Goal: Task Accomplishment & Management: Manage account settings

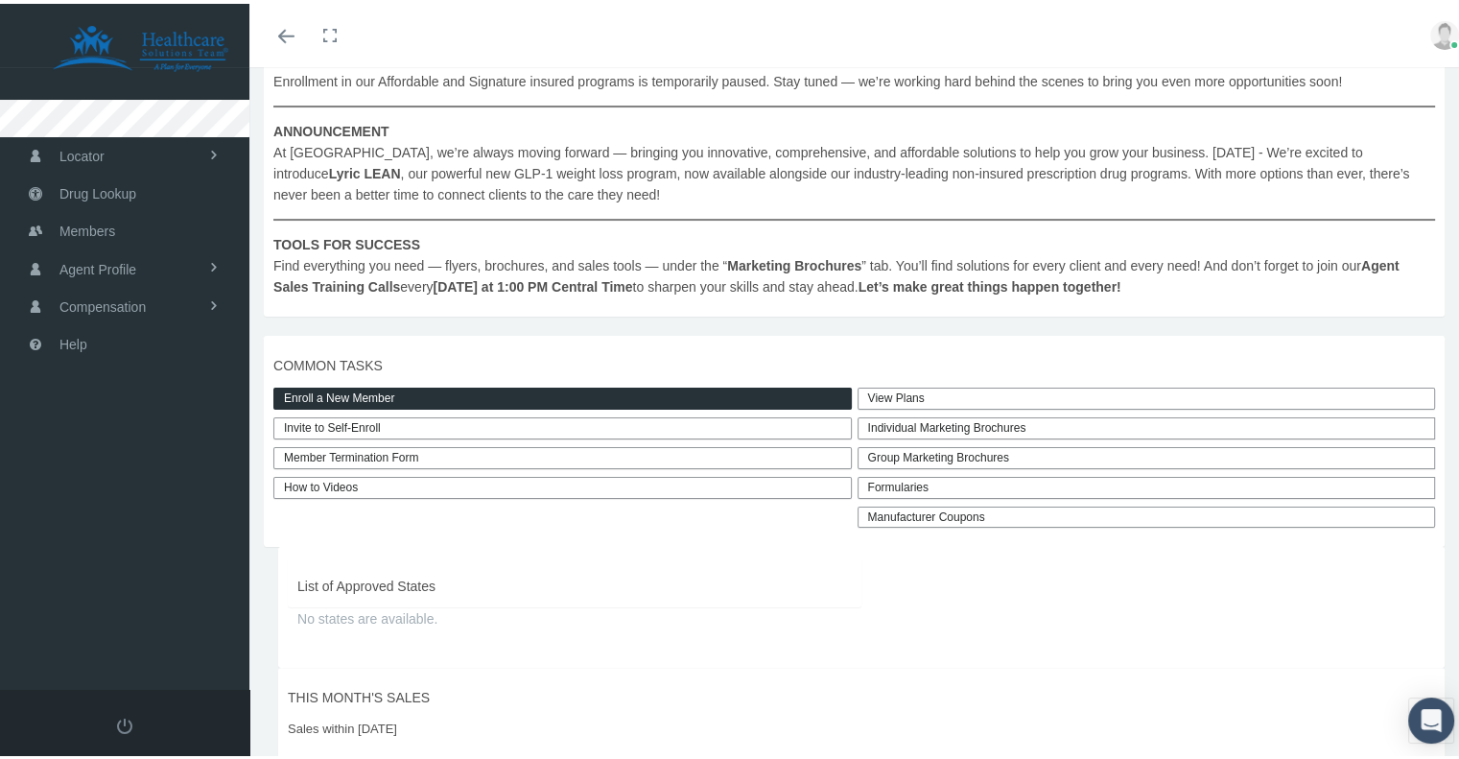
scroll to position [298, 0]
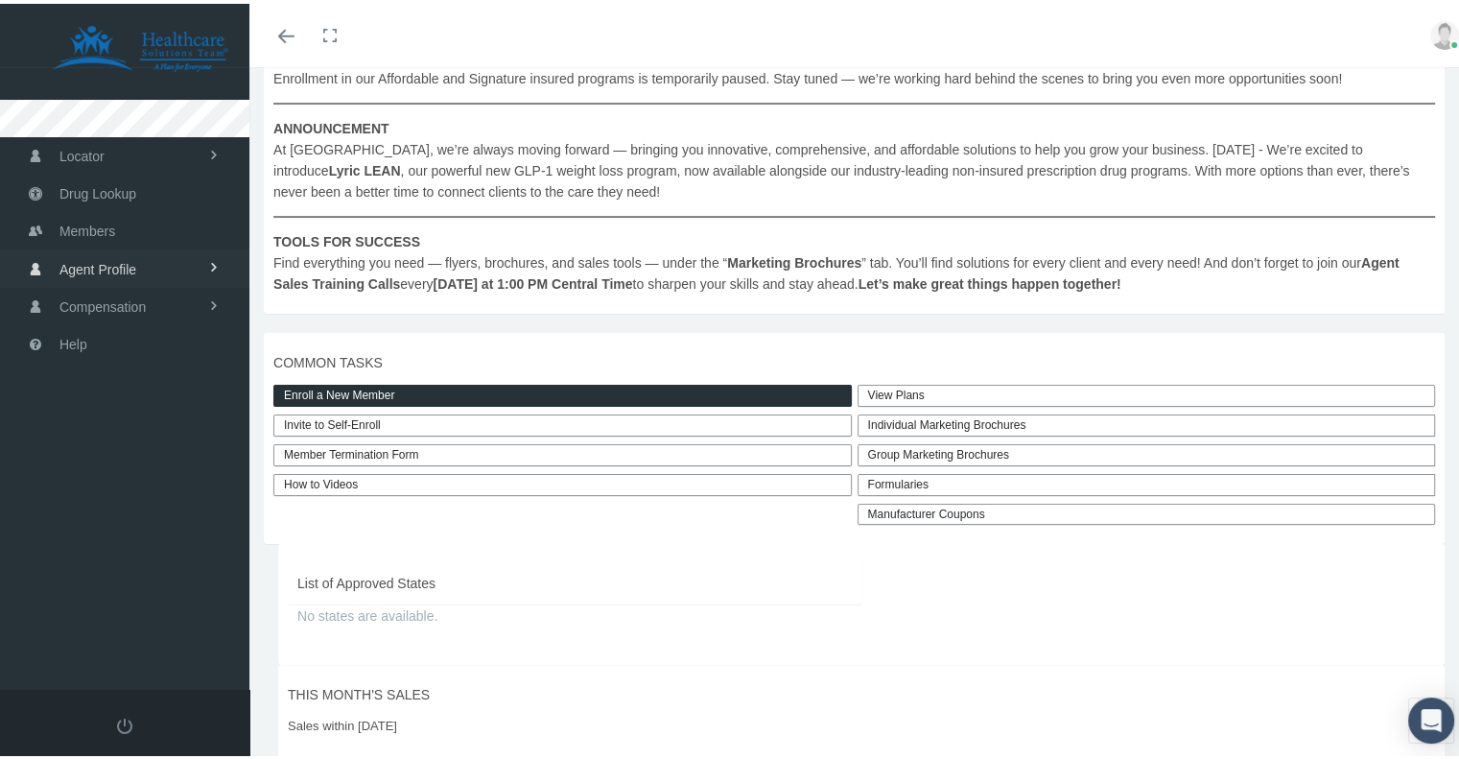
click at [104, 268] on span "Agent Profile" at bounding box center [97, 265] width 77 height 36
click at [89, 297] on link "View" at bounding box center [124, 306] width 249 height 34
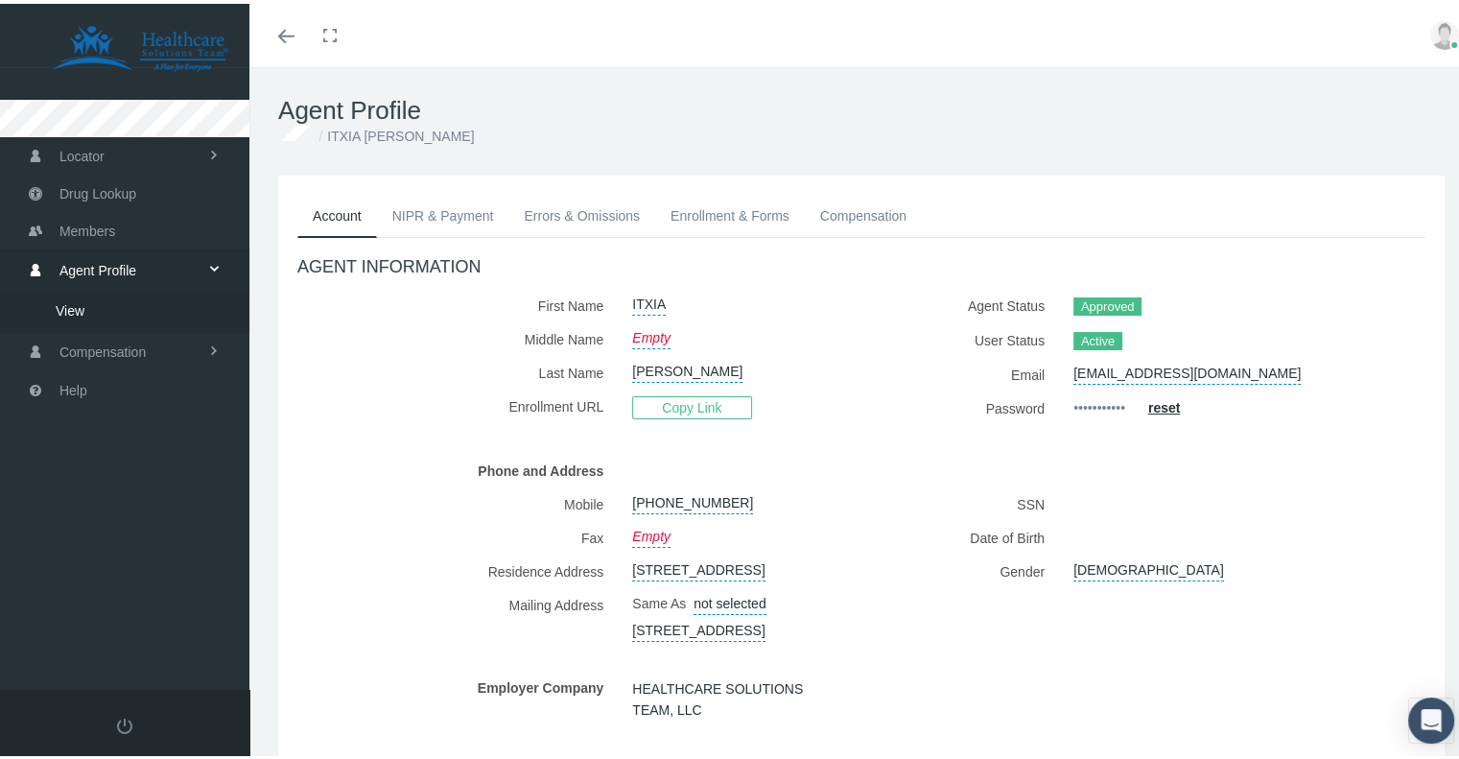
click at [460, 205] on link "NIPR & Payment" at bounding box center [443, 212] width 132 height 42
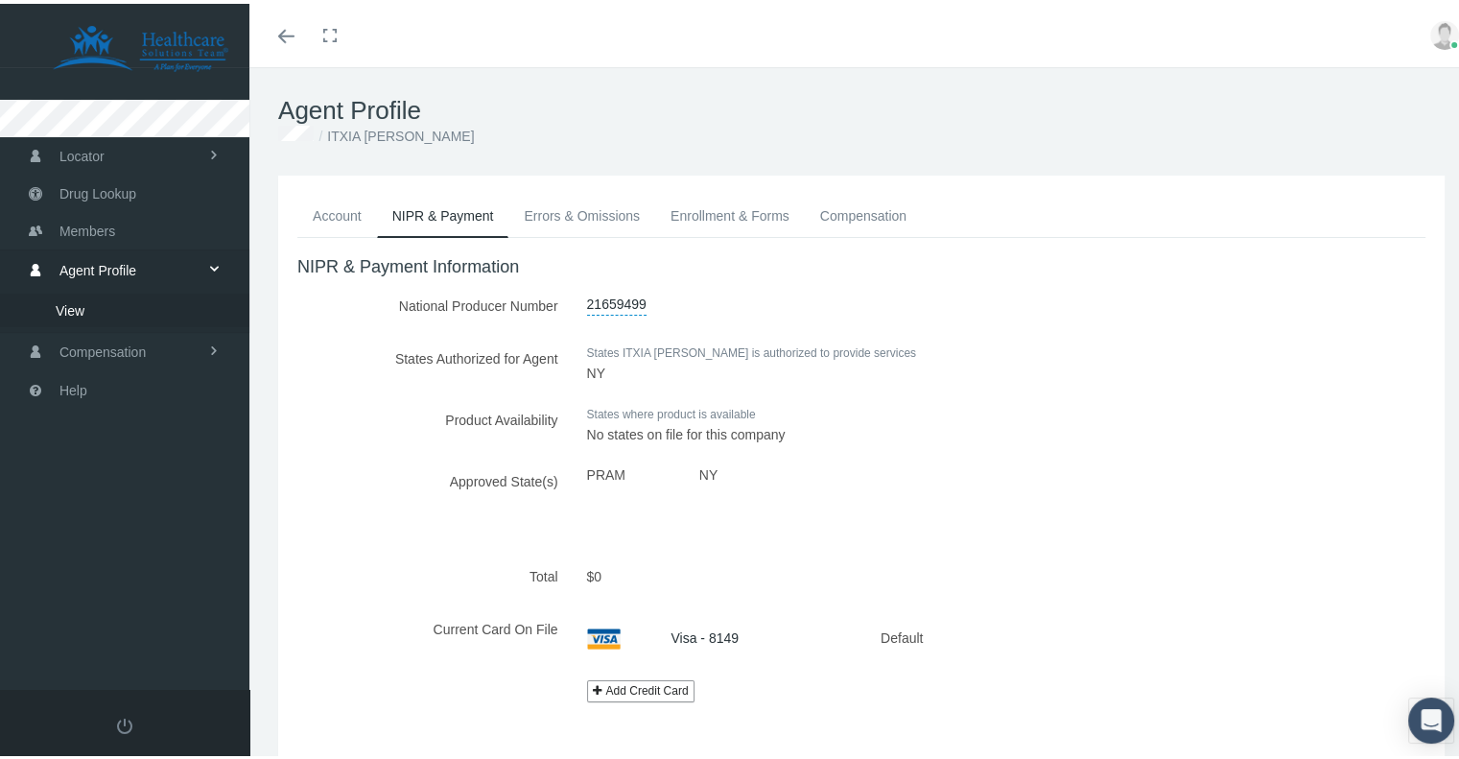
click at [604, 217] on link "Errors & Omissions" at bounding box center [581, 212] width 147 height 42
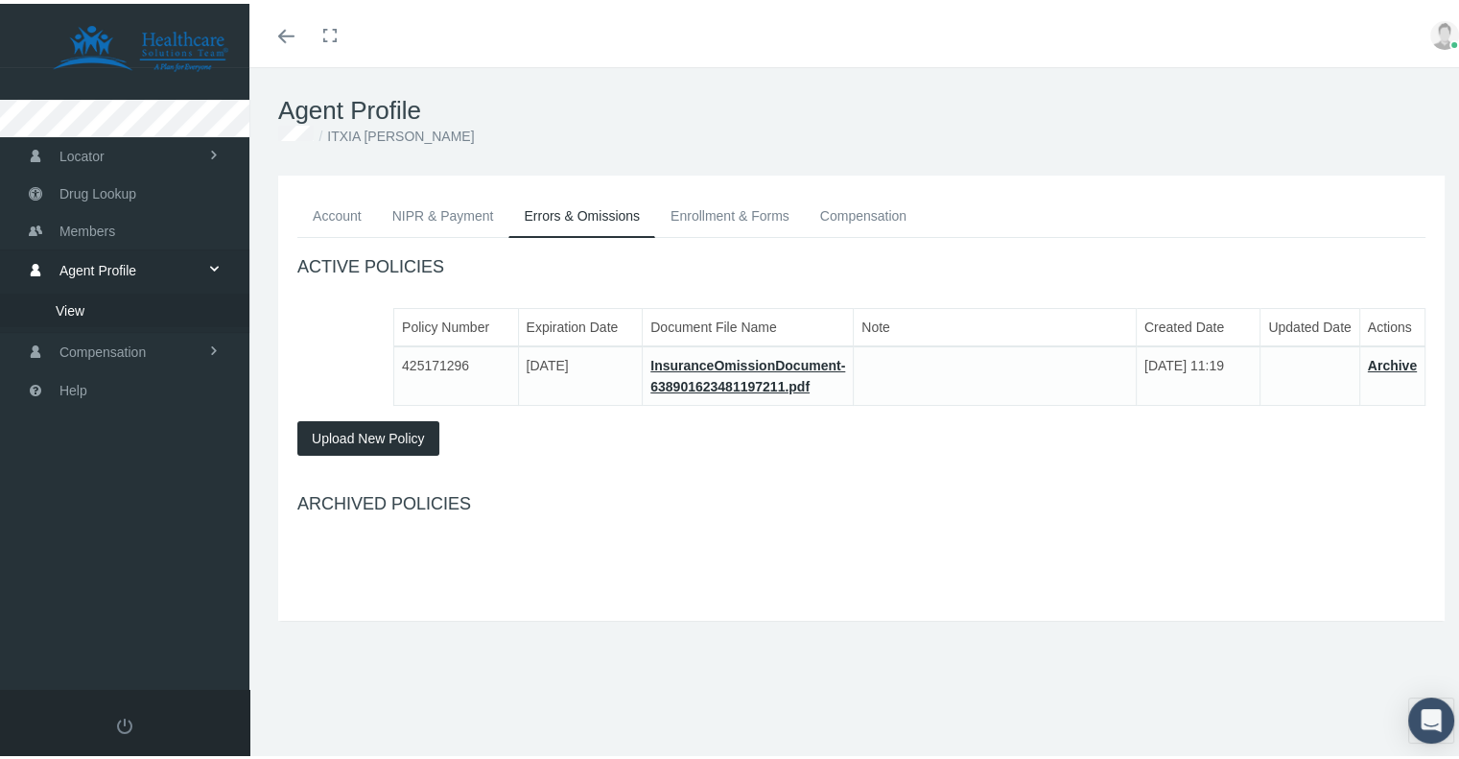
click at [703, 210] on link "Enrollment & Forms" at bounding box center [730, 212] width 150 height 42
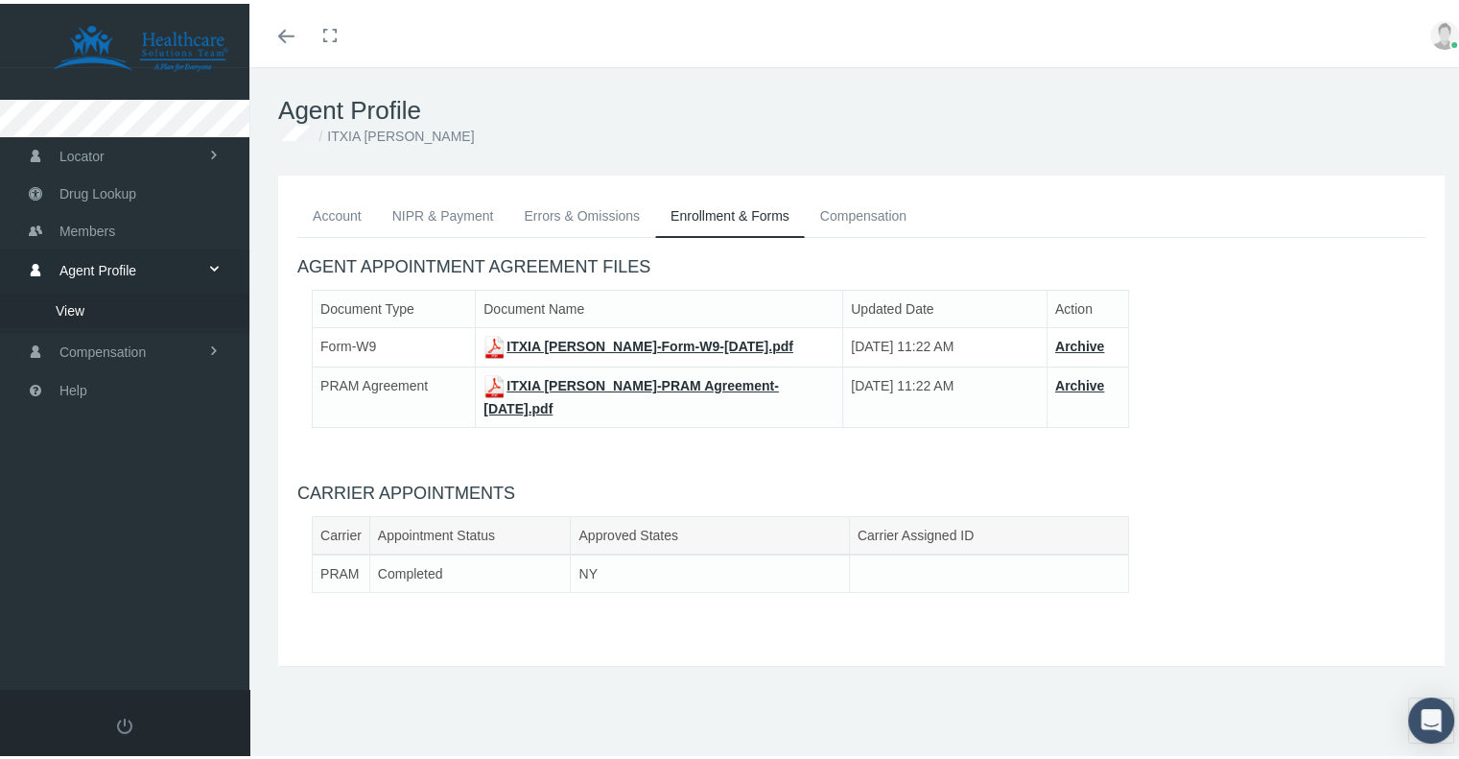
scroll to position [42, 0]
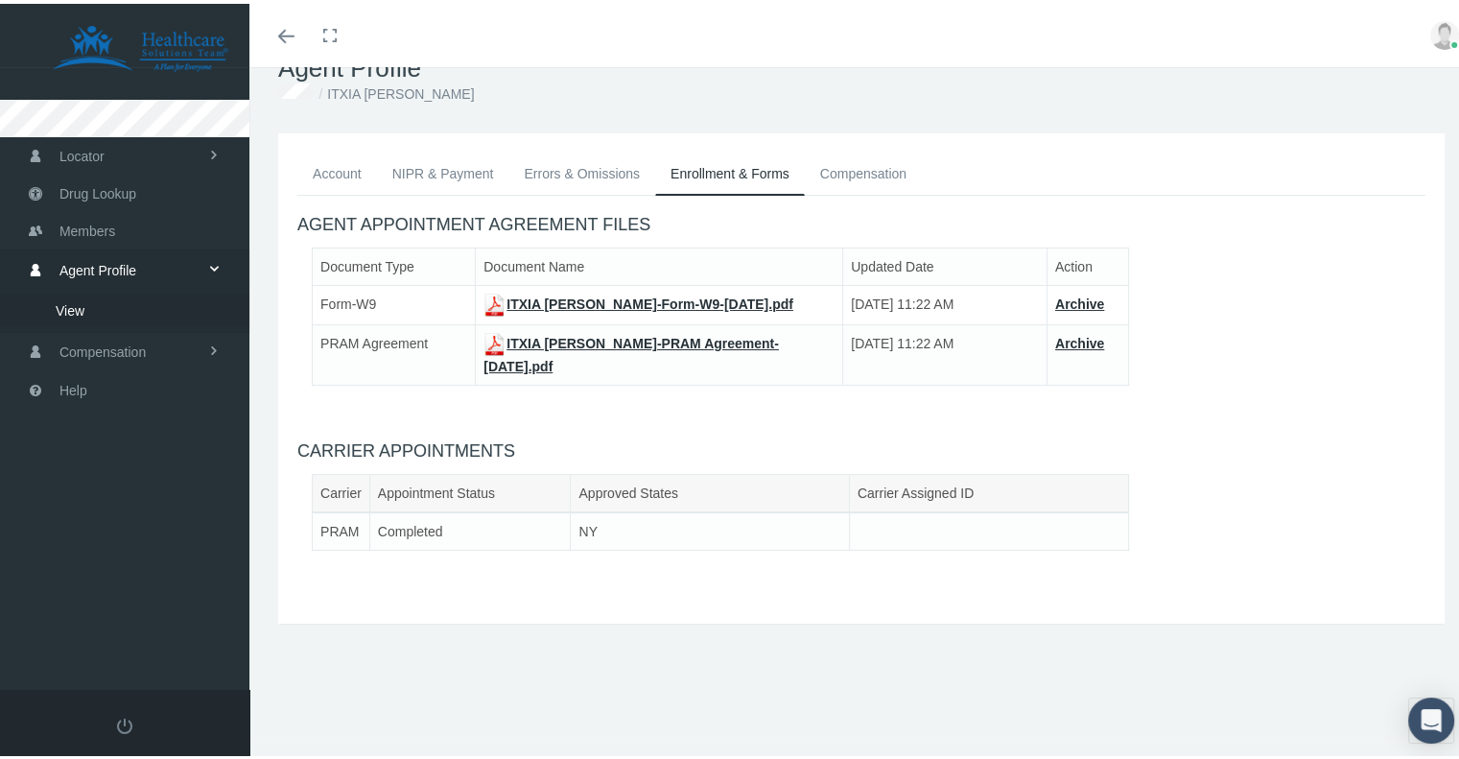
click at [881, 168] on link "Compensation" at bounding box center [863, 170] width 117 height 42
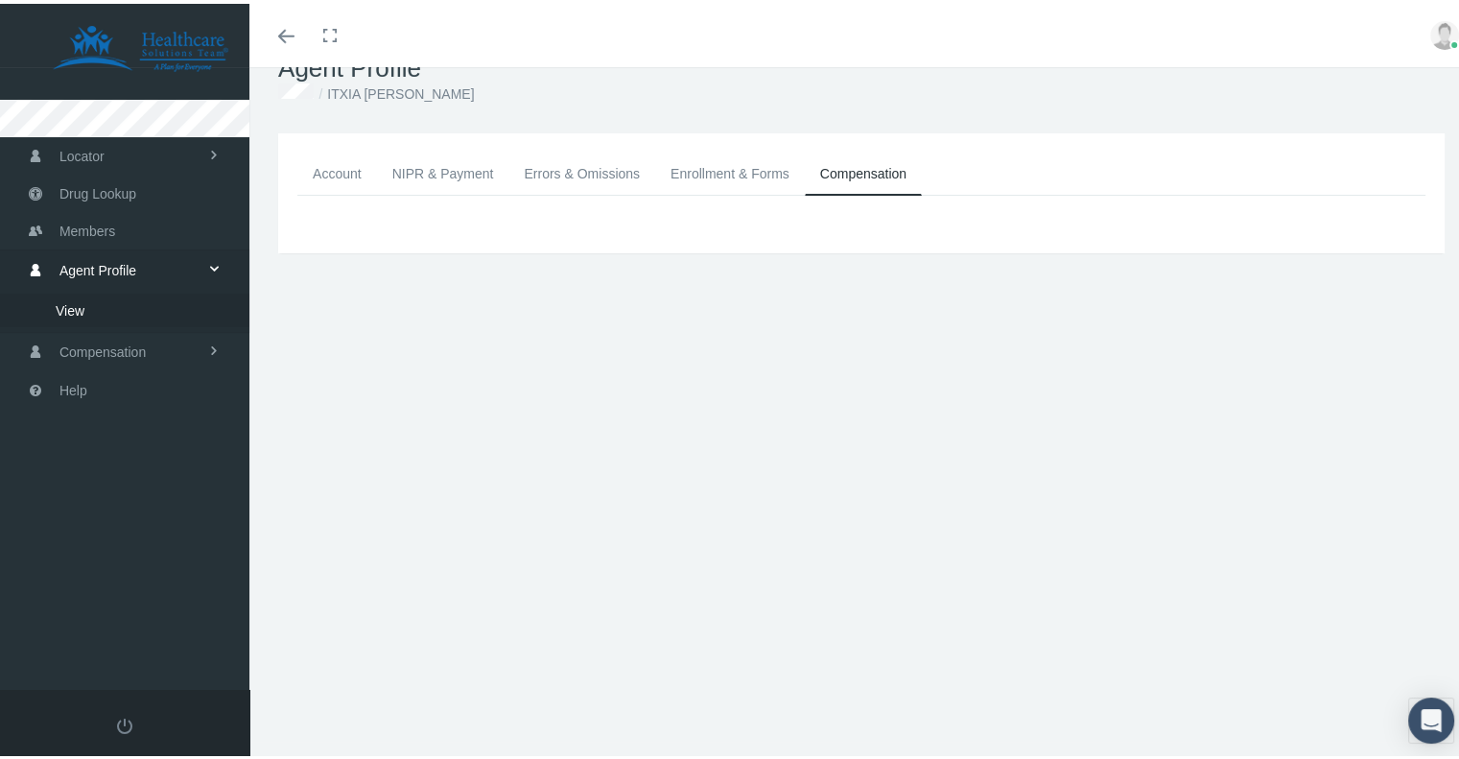
click at [737, 169] on link "Enrollment & Forms" at bounding box center [730, 170] width 150 height 42
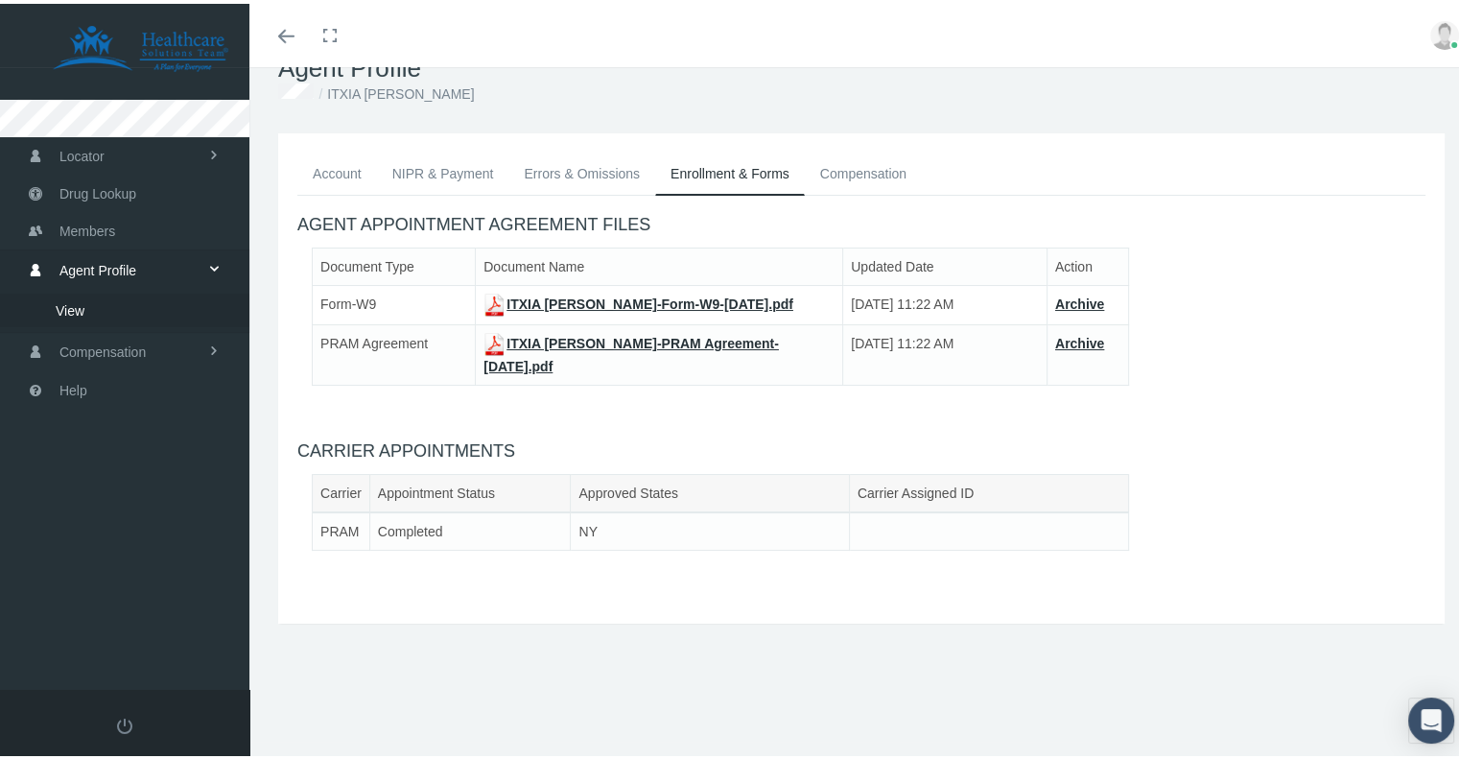
click at [560, 165] on link "Errors & Omissions" at bounding box center [581, 170] width 147 height 42
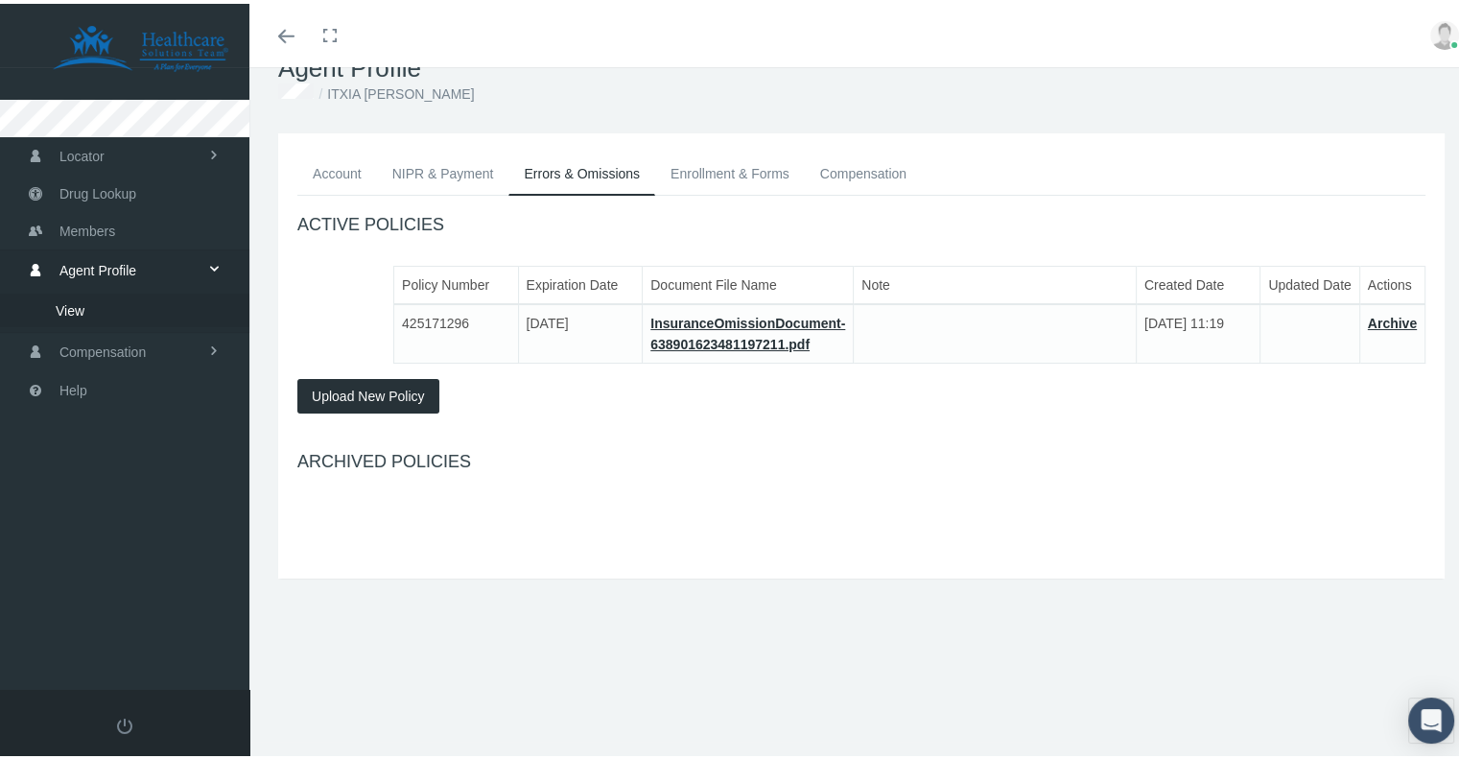
click at [406, 167] on link "NIPR & Payment" at bounding box center [443, 170] width 132 height 42
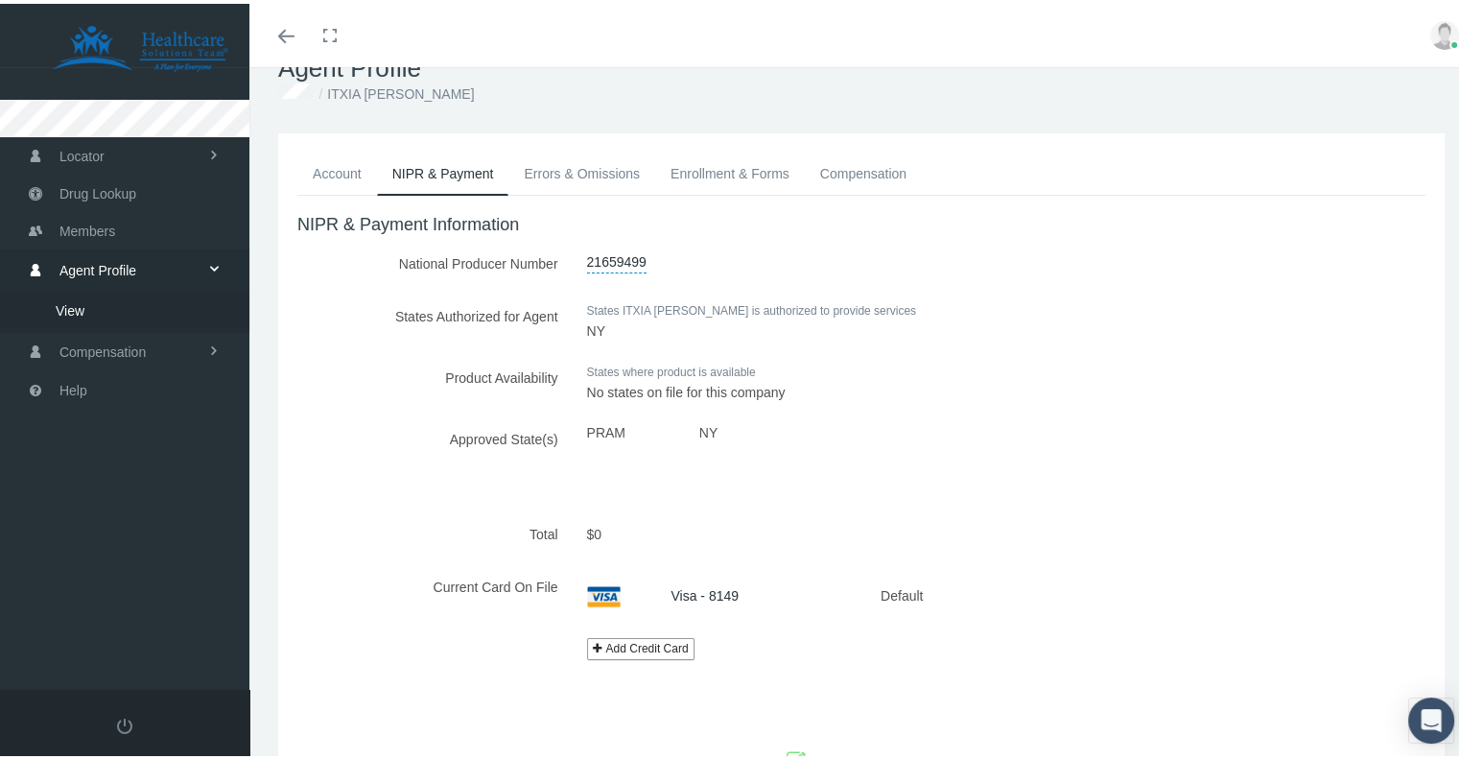
click at [338, 171] on link "Account" at bounding box center [337, 170] width 80 height 42
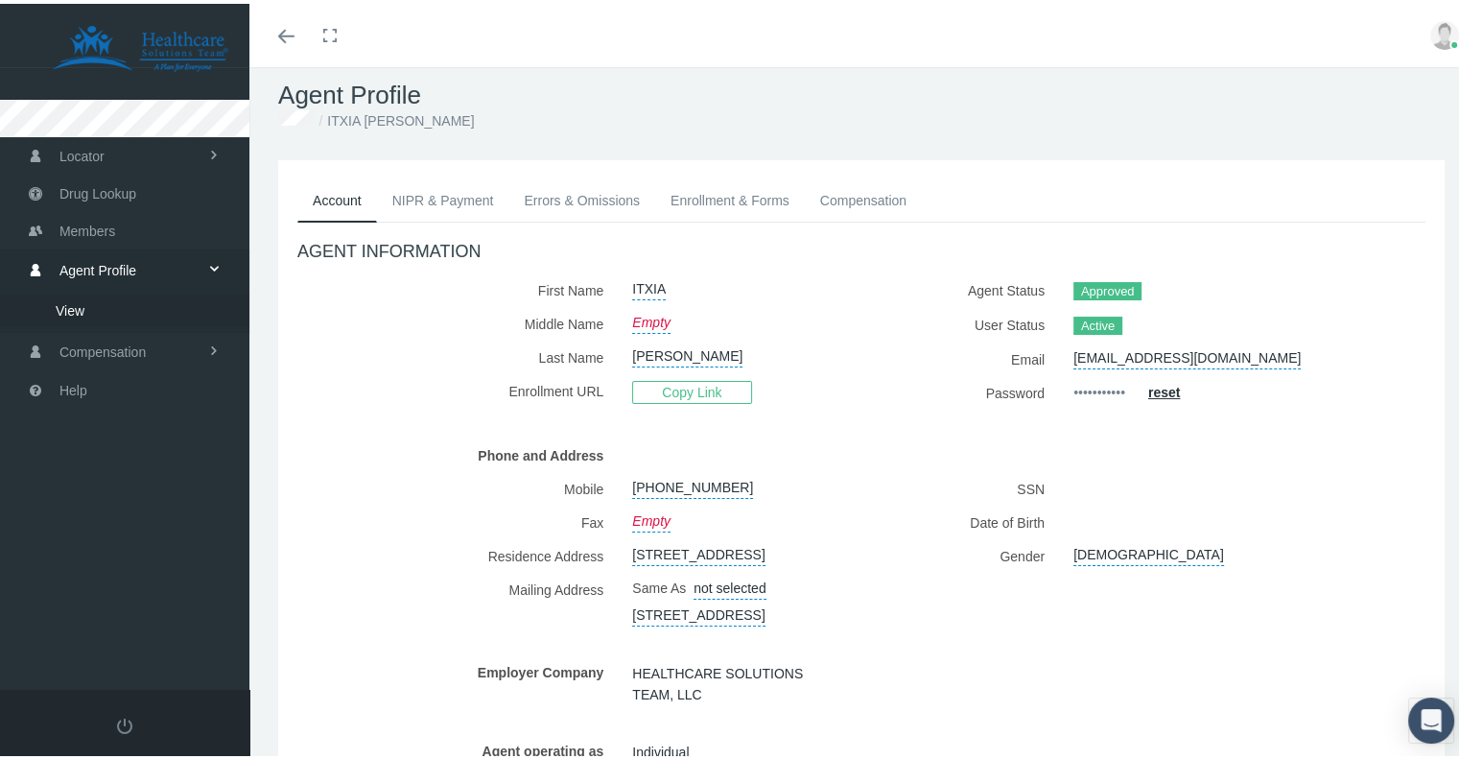
scroll to position [0, 0]
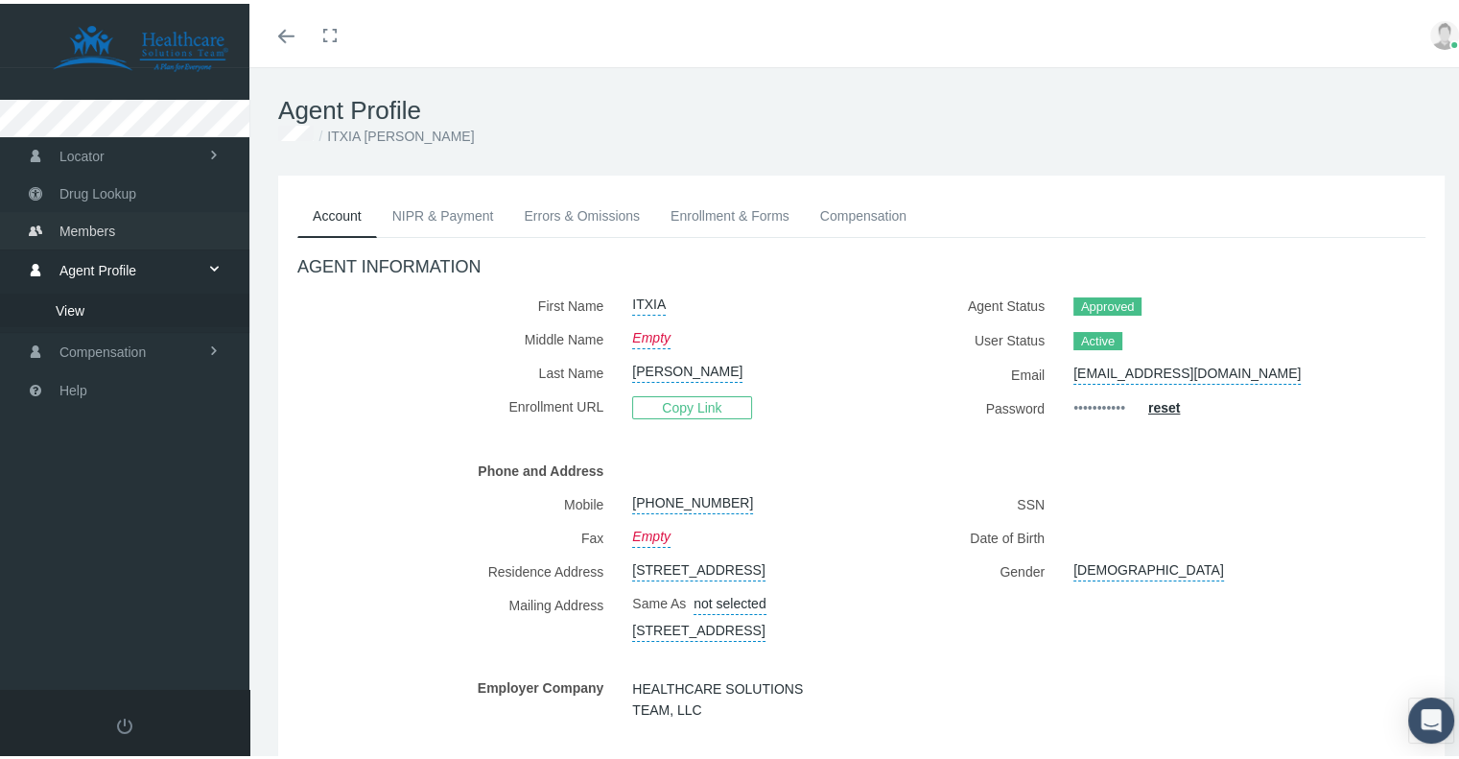
click at [85, 218] on span "Members" at bounding box center [87, 227] width 56 height 36
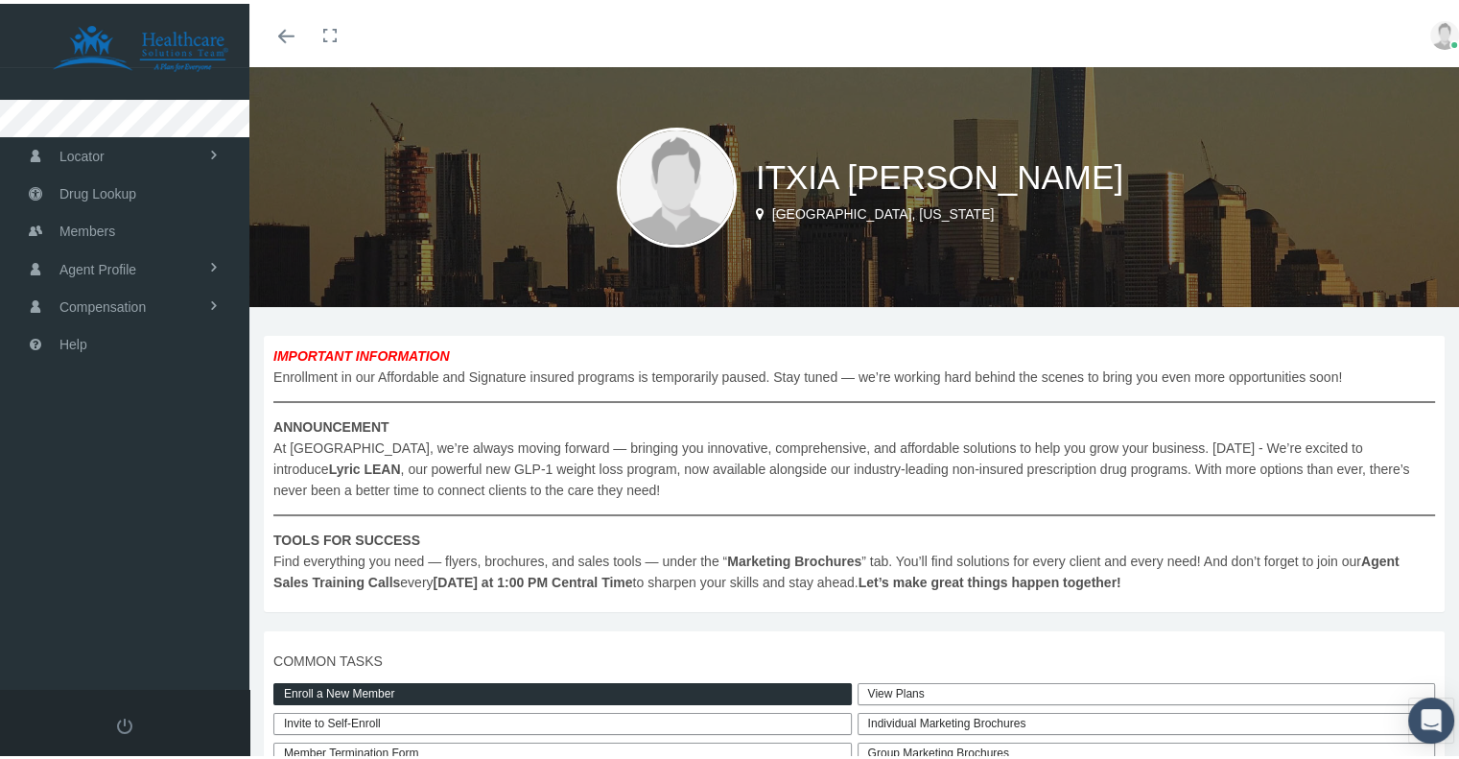
click at [1435, 35] on img at bounding box center [1444, 31] width 29 height 29
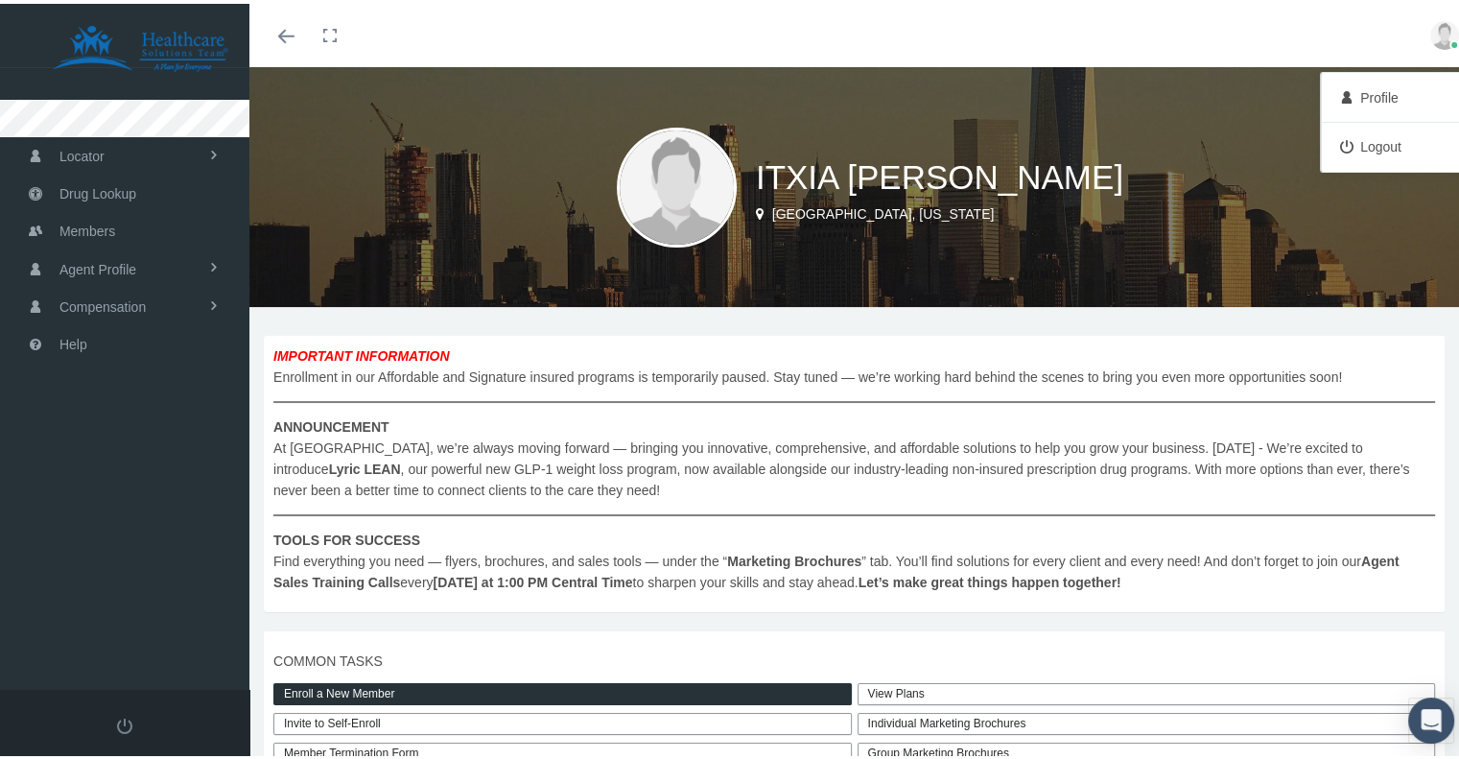
click at [1348, 143] on link "Logout" at bounding box center [1396, 143] width 142 height 36
